Goal: Task Accomplishment & Management: Manage account settings

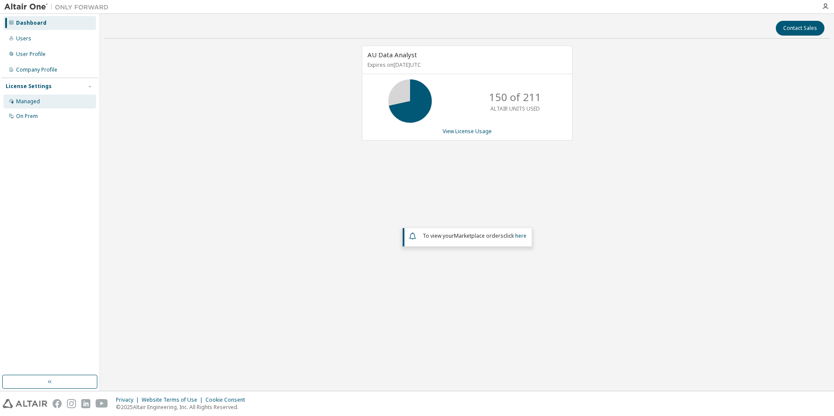
click at [18, 107] on div "Managed" at bounding box center [49, 102] width 92 height 14
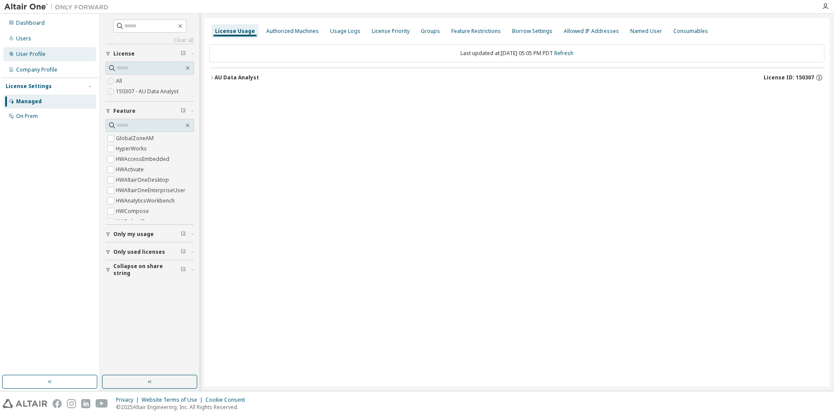
click at [26, 53] on div "User Profile" at bounding box center [31, 54] width 30 height 7
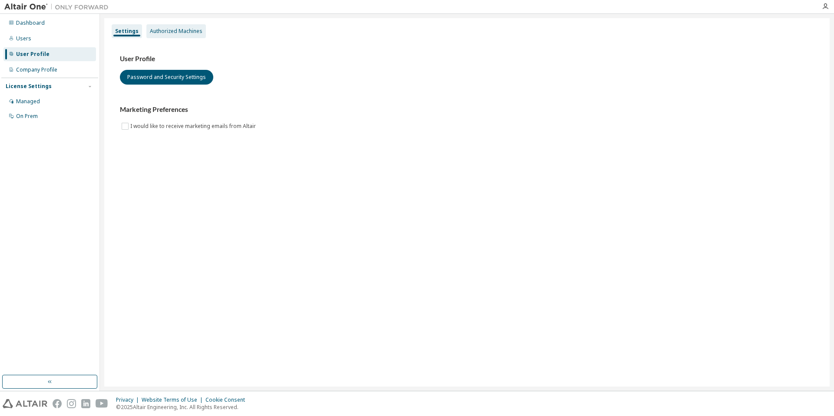
click at [161, 30] on div "Authorized Machines" at bounding box center [176, 31] width 53 height 7
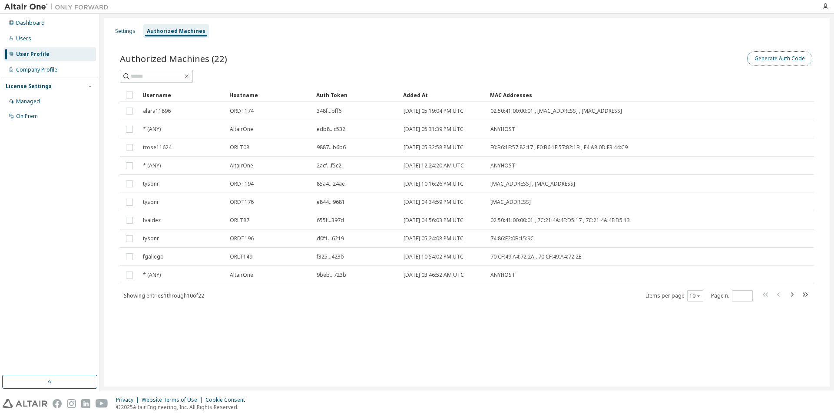
click at [769, 56] on button "Generate Auth Code" at bounding box center [779, 58] width 65 height 15
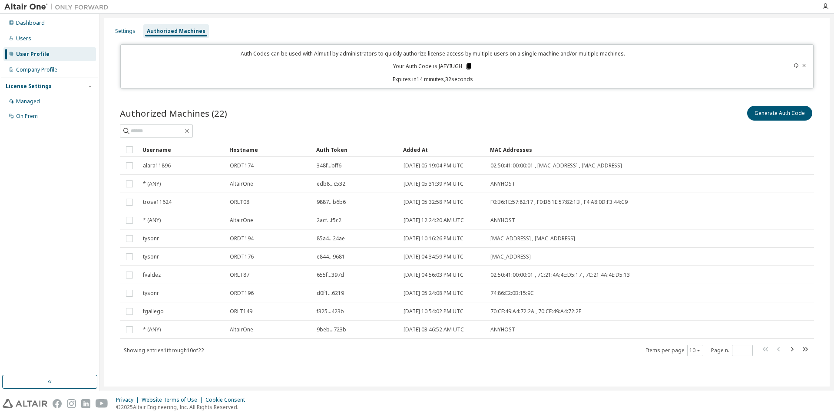
click at [469, 66] on icon at bounding box center [468, 66] width 5 height 6
